Goal: Information Seeking & Learning: Learn about a topic

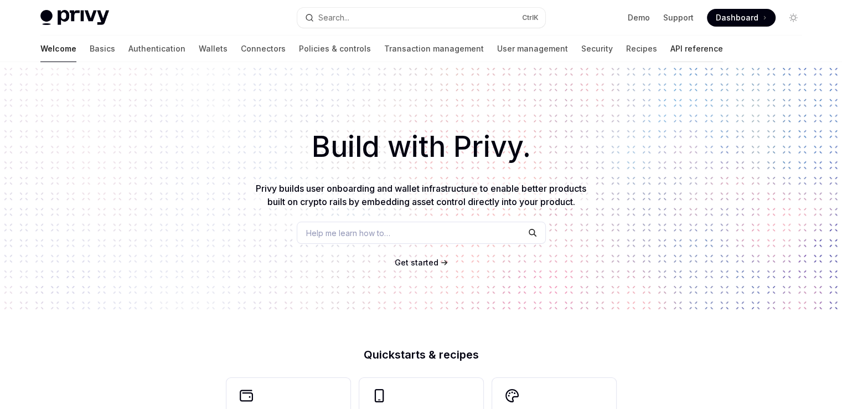
click at [671, 48] on link "API reference" at bounding box center [697, 48] width 53 height 27
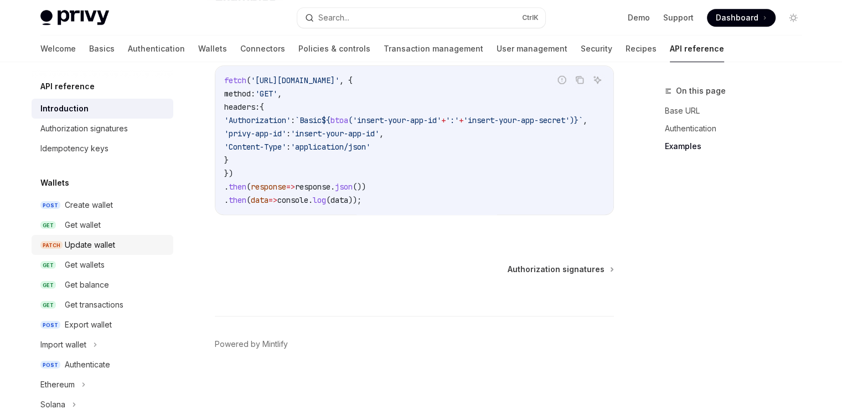
scroll to position [55, 0]
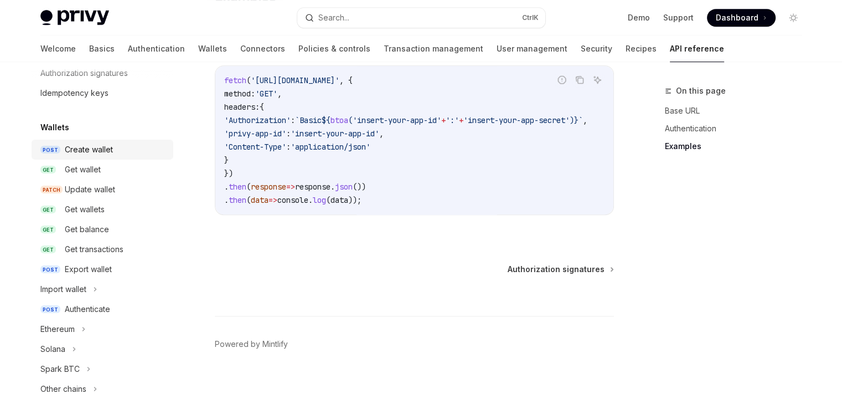
click at [97, 157] on link "POST Create wallet" at bounding box center [103, 150] width 142 height 20
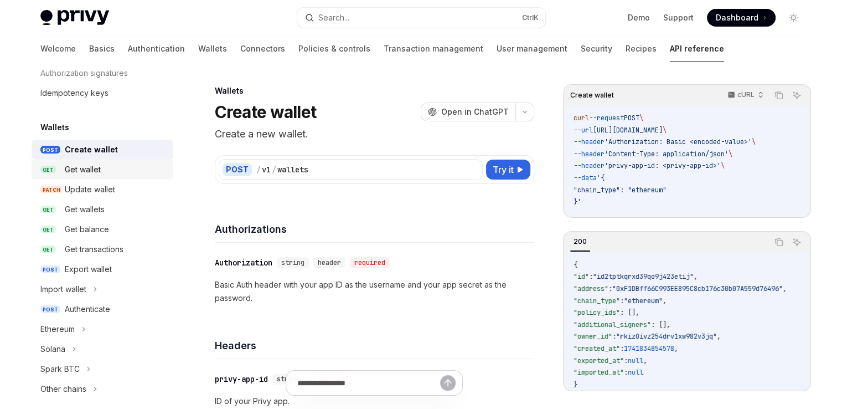
click at [100, 169] on div "Get wallet" at bounding box center [83, 169] width 36 height 13
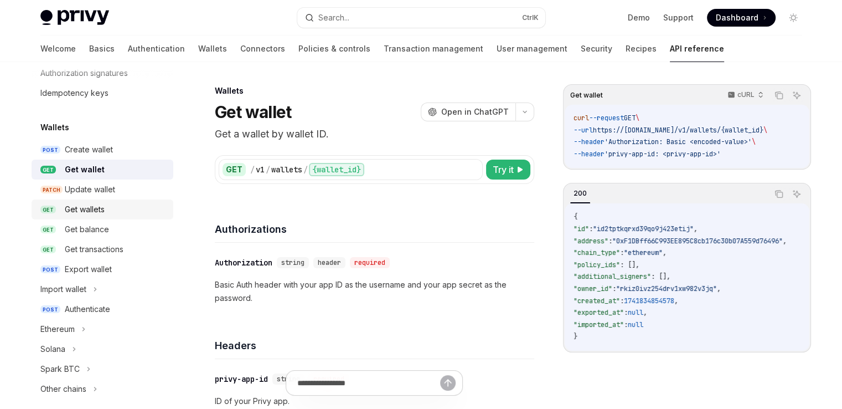
click at [111, 208] on div "Get wallets" at bounding box center [116, 209] width 102 height 13
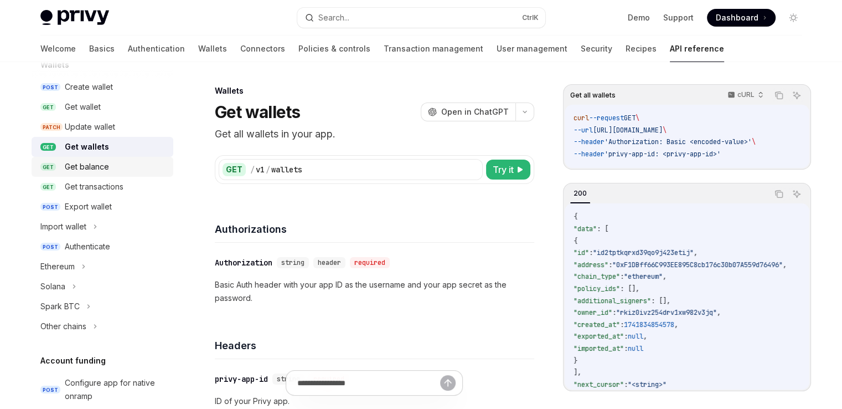
scroll to position [166, 0]
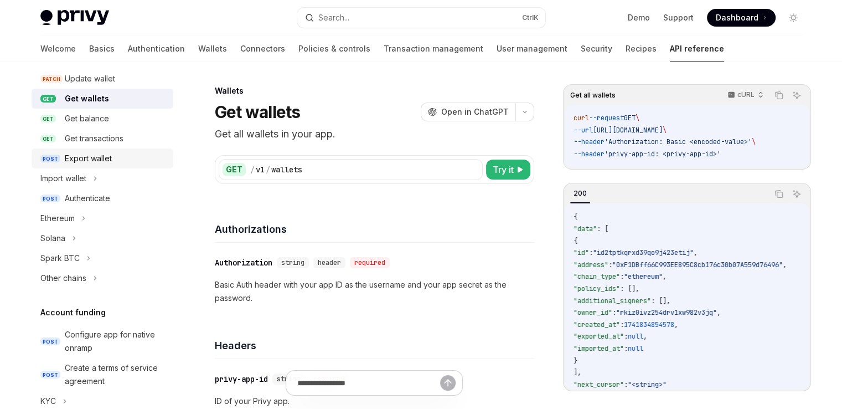
click at [102, 162] on div "Export wallet" at bounding box center [88, 158] width 47 height 13
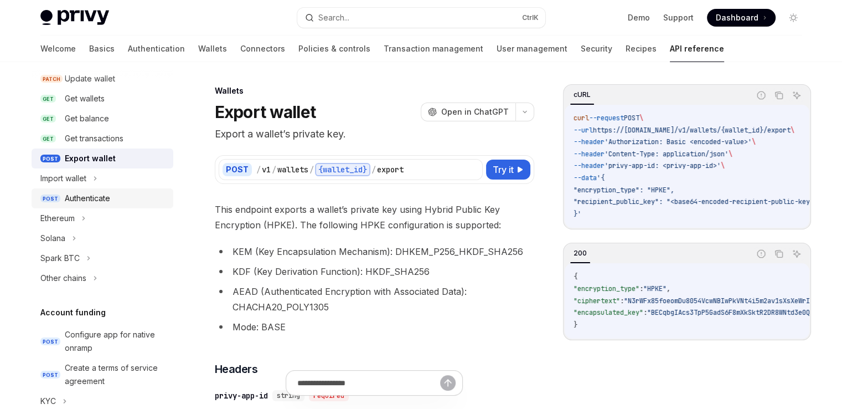
click at [119, 199] on div "Authenticate" at bounding box center [116, 198] width 102 height 13
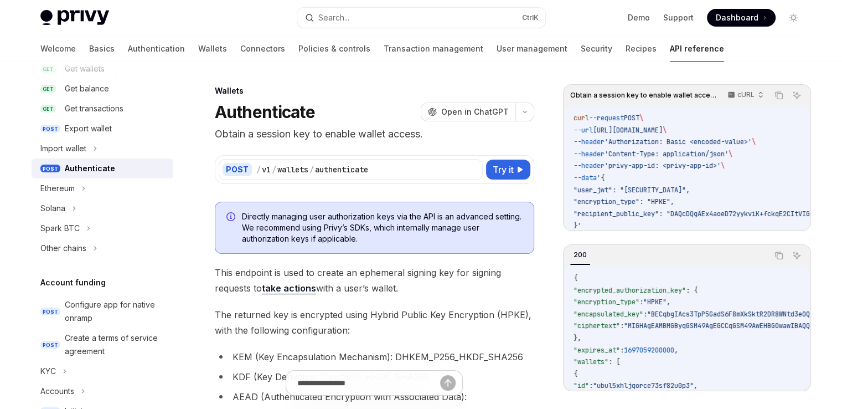
scroll to position [222, 0]
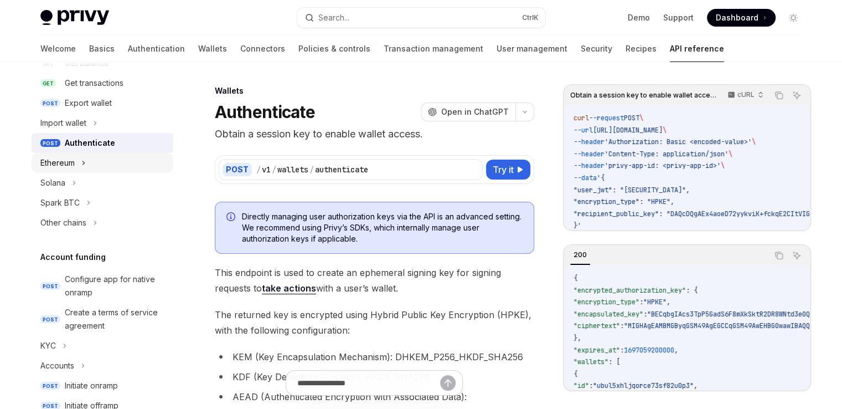
click at [85, 164] on icon at bounding box center [83, 162] width 4 height 13
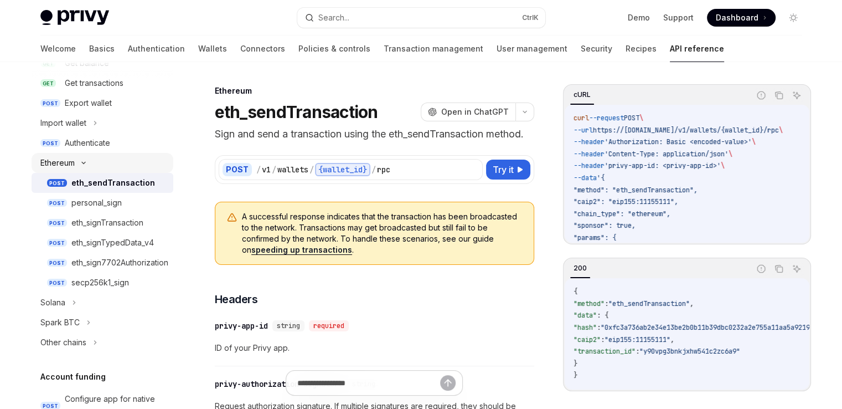
click at [83, 167] on div "Ethereum" at bounding box center [103, 163] width 142 height 20
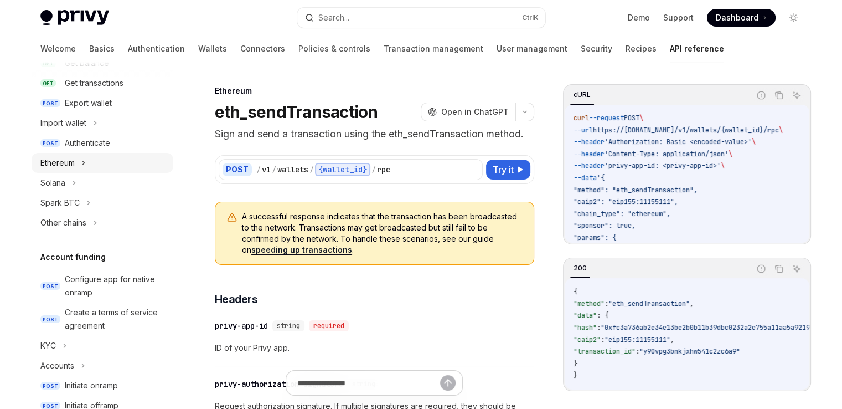
click at [78, 157] on div "Ethereum" at bounding box center [103, 163] width 142 height 20
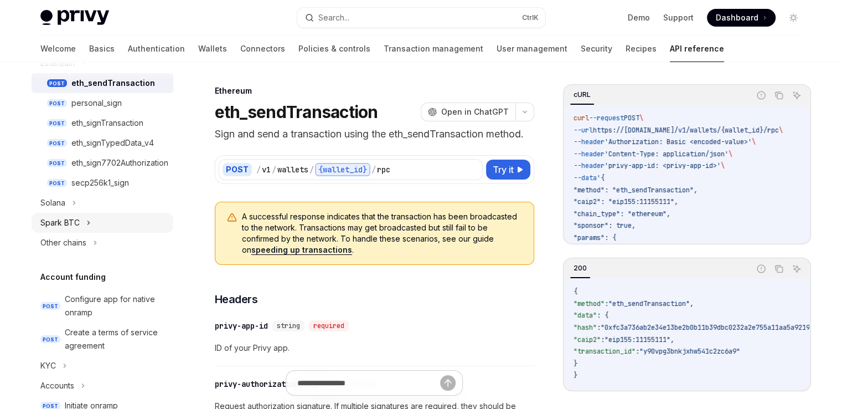
scroll to position [332, 0]
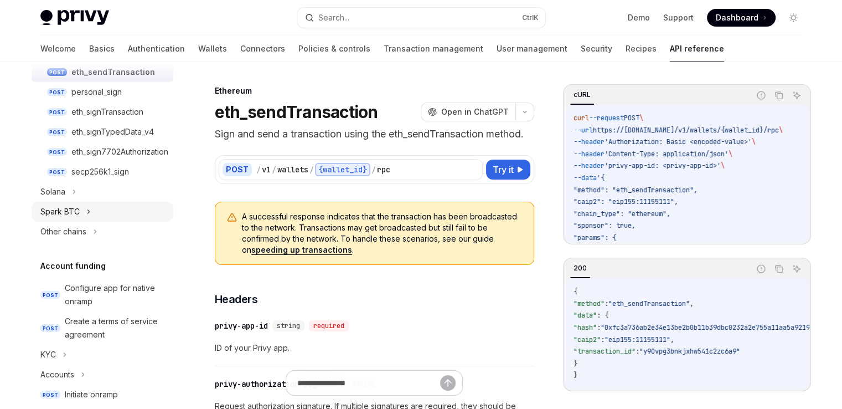
click at [71, 202] on div "Spark BTC" at bounding box center [103, 212] width 142 height 20
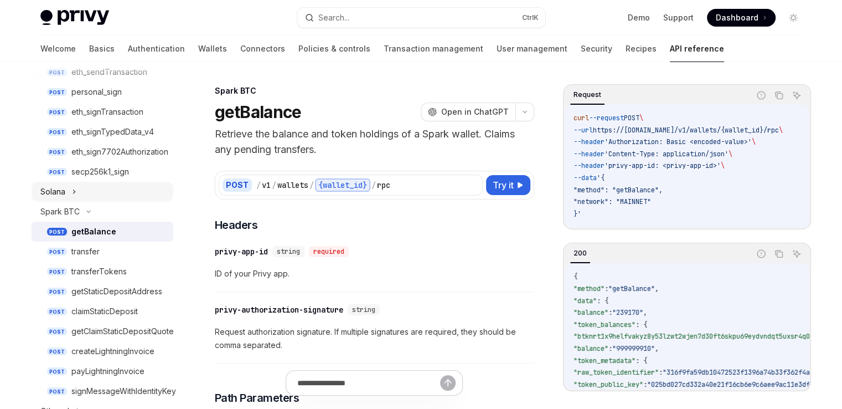
click at [72, 187] on icon at bounding box center [74, 191] width 4 height 13
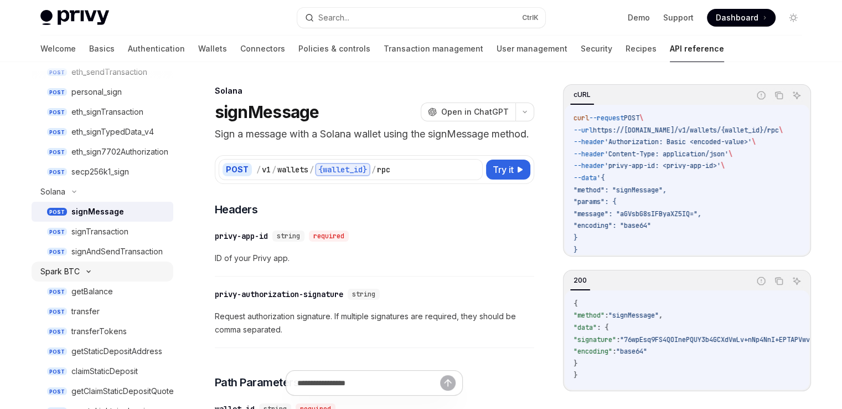
click at [84, 271] on icon at bounding box center [88, 271] width 13 height 4
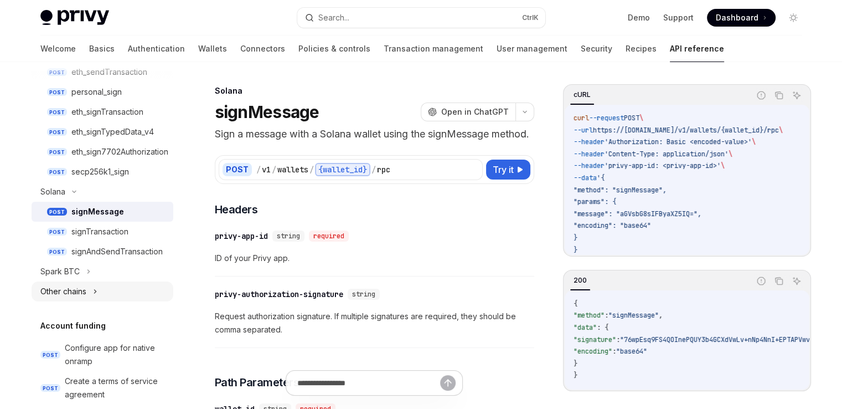
click at [86, 295] on div "Other chains" at bounding box center [63, 291] width 46 height 13
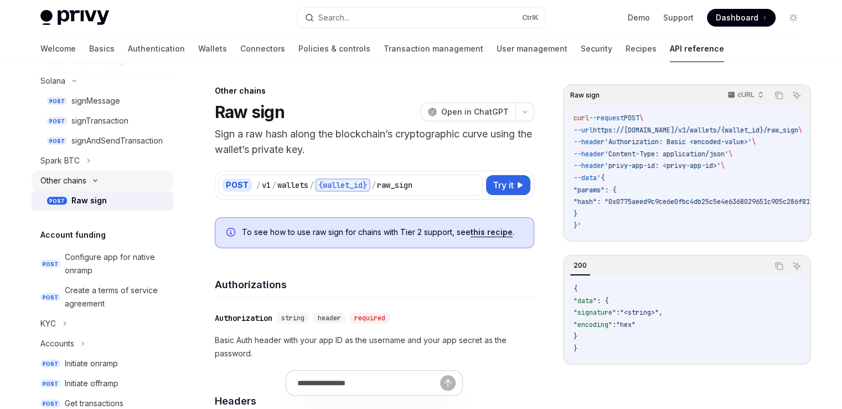
click at [90, 180] on icon at bounding box center [95, 180] width 13 height 4
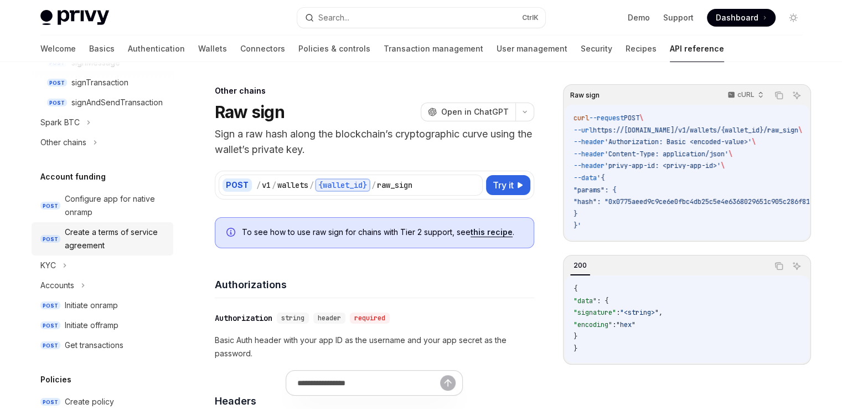
scroll to position [498, 0]
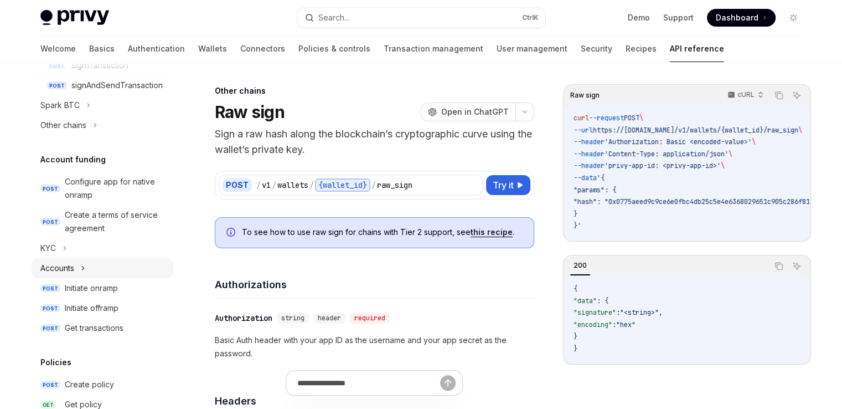
click at [84, 276] on div "Accounts" at bounding box center [103, 268] width 142 height 20
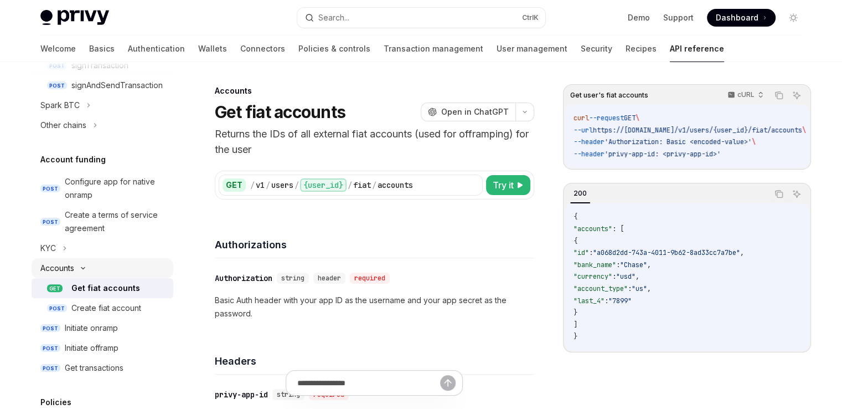
click at [84, 272] on div "Accounts" at bounding box center [103, 268] width 142 height 20
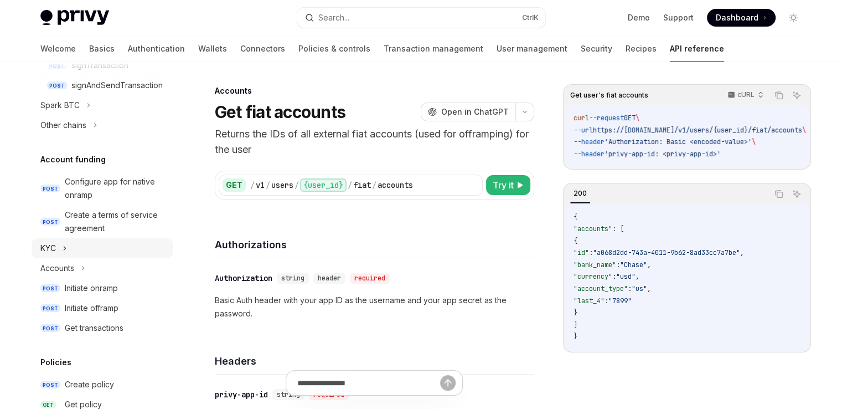
click at [66, 249] on icon at bounding box center [65, 247] width 4 height 13
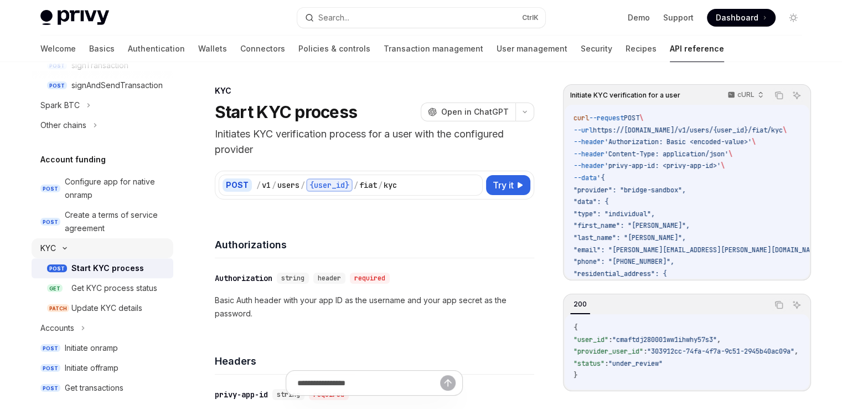
scroll to position [554, 0]
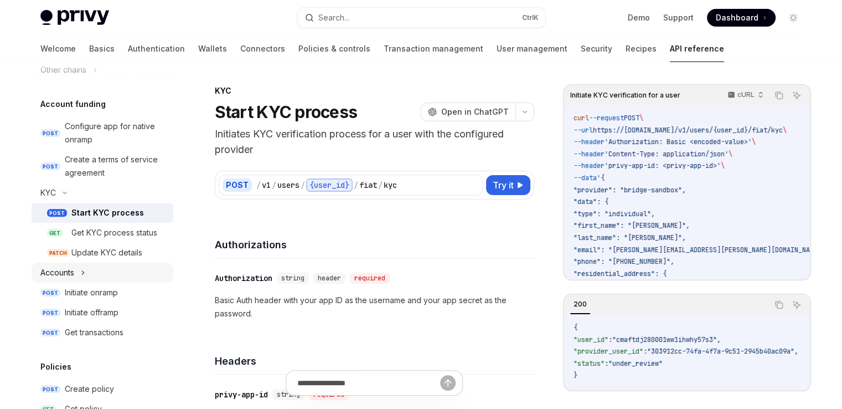
click at [72, 276] on div "Accounts" at bounding box center [57, 272] width 34 height 13
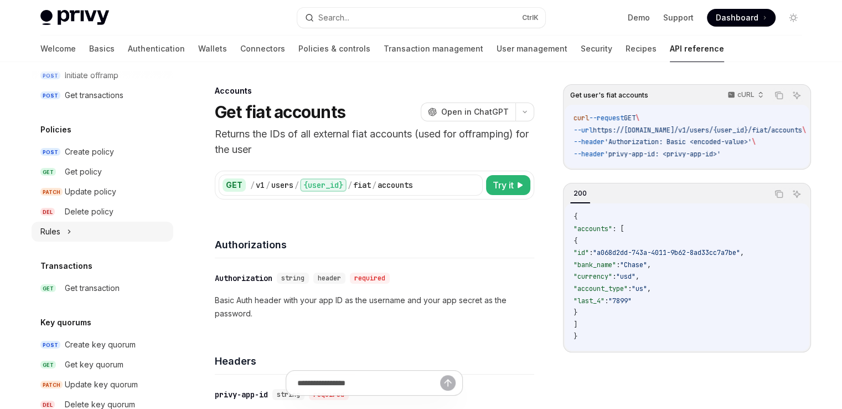
click at [63, 228] on div "Rules" at bounding box center [103, 232] width 142 height 20
type textarea "*"
